Goal: Transaction & Acquisition: Purchase product/service

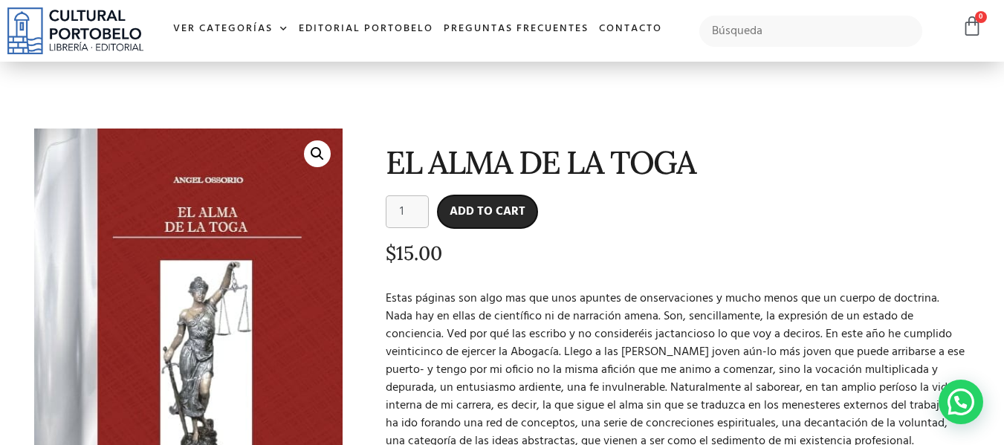
click at [526, 199] on button "Add to cart" at bounding box center [488, 212] width 100 height 33
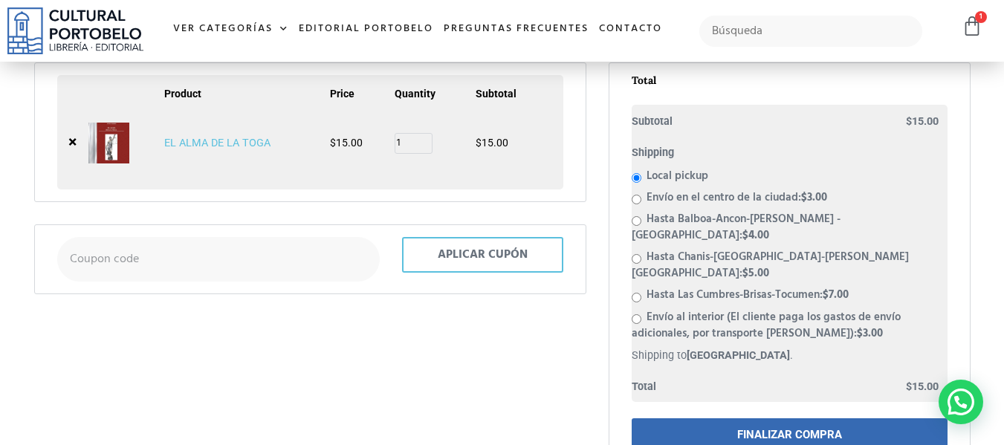
scroll to position [164, 0]
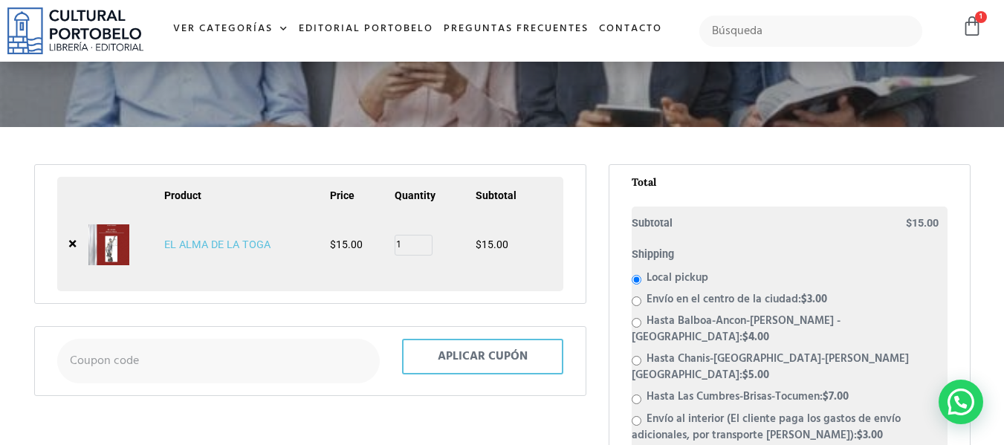
click at [179, 248] on link "EL ALMA DE LA TOGA" at bounding box center [217, 245] width 106 height 13
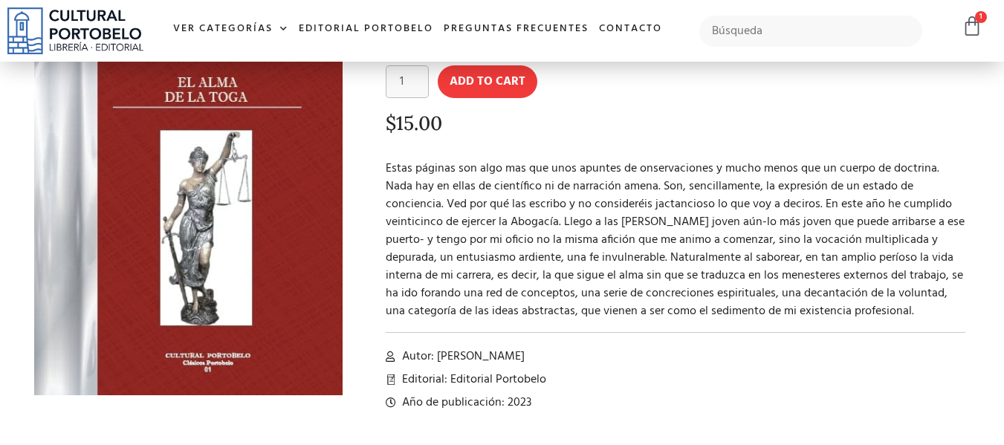
scroll to position [131, 0]
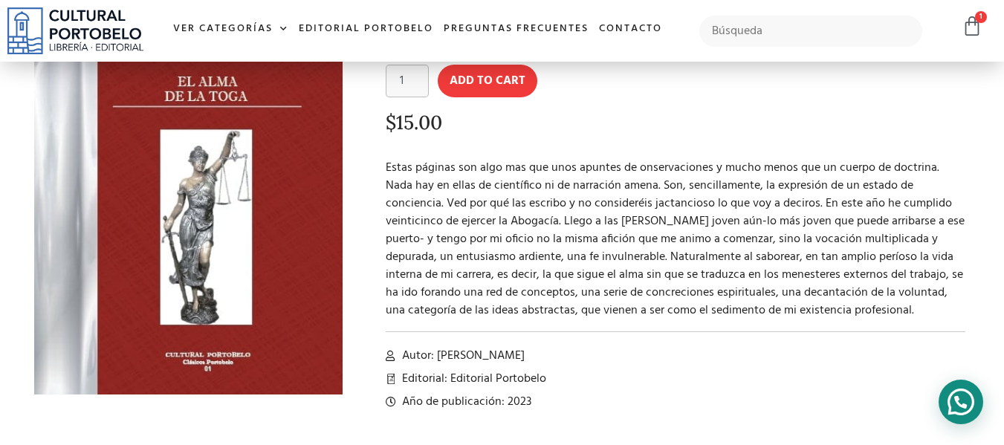
click at [952, 409] on div at bounding box center [961, 402] width 45 height 45
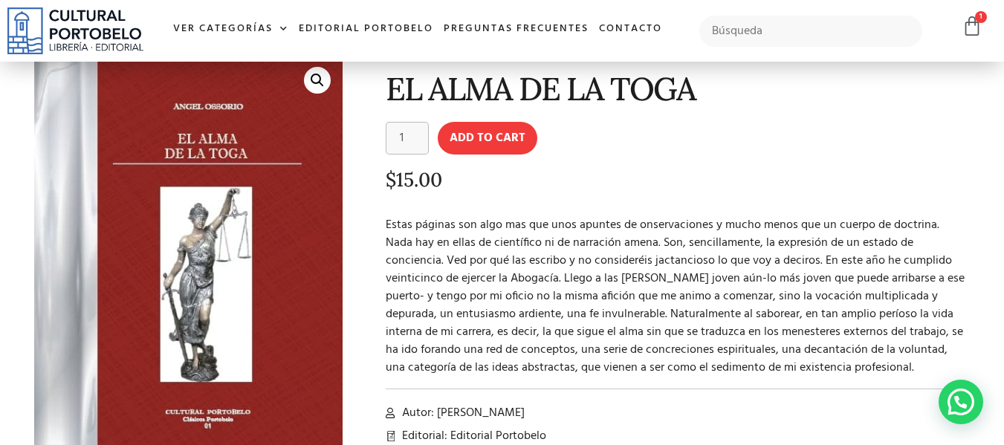
scroll to position [73, 0]
